Goal: Check status: Check status

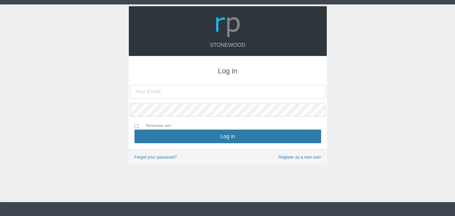
type input "[PERSON_NAME][EMAIL_ADDRESS][DOMAIN_NAME]"
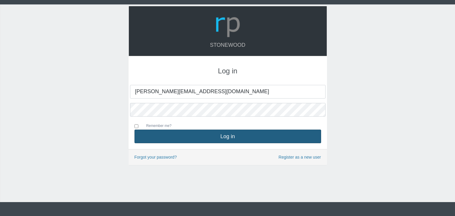
click at [203, 139] on button "Log in" at bounding box center [228, 137] width 187 height 14
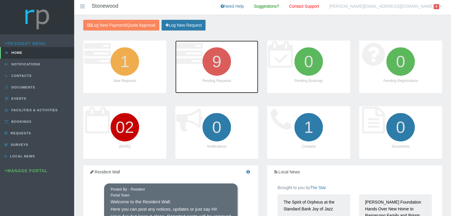
click at [214, 66] on icon "9" at bounding box center [216, 61] width 33 height 33
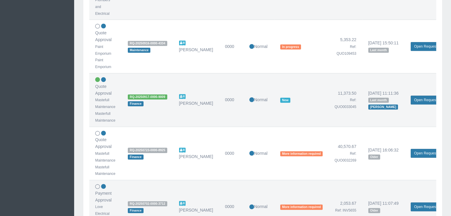
scroll to position [334, 0]
click at [424, 99] on link "Open Request" at bounding box center [425, 100] width 29 height 9
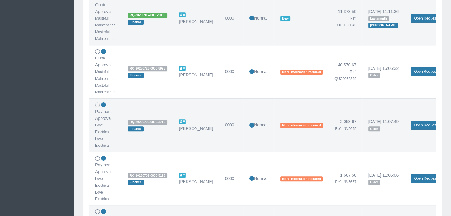
scroll to position [365, 0]
